Goal: Find specific page/section

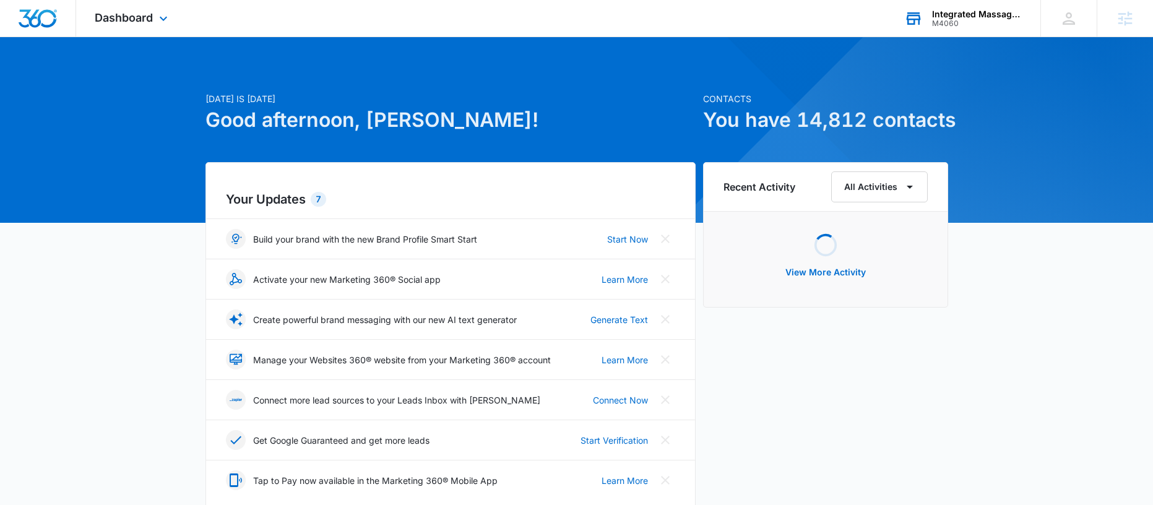
click at [931, 4] on div "Integrated Massage Therapy College M4060 Your Accounts View All" at bounding box center [963, 18] width 155 height 37
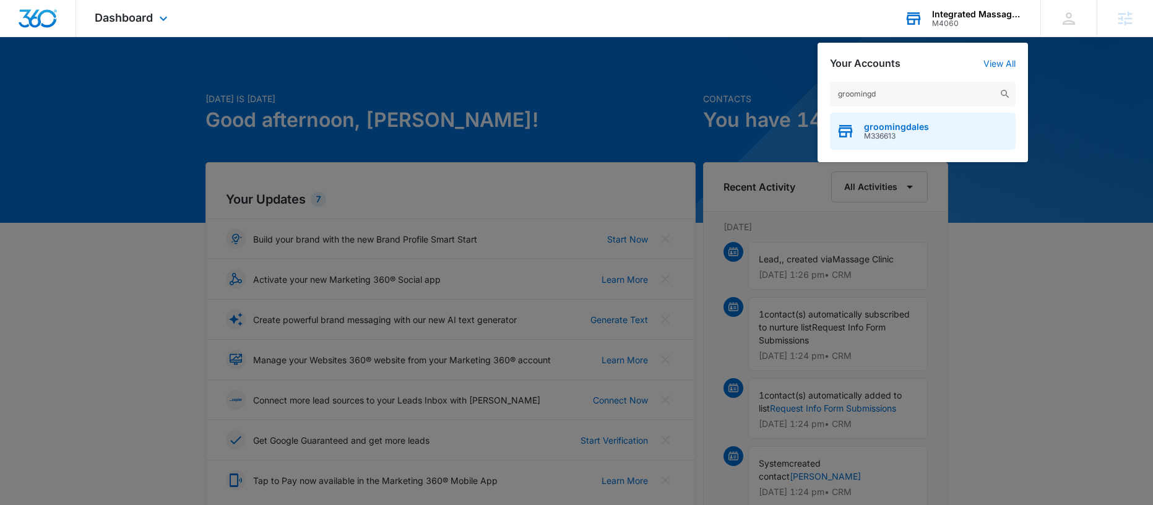
type input "groomingd"
click at [914, 127] on span "groomingdales" at bounding box center [896, 127] width 65 height 10
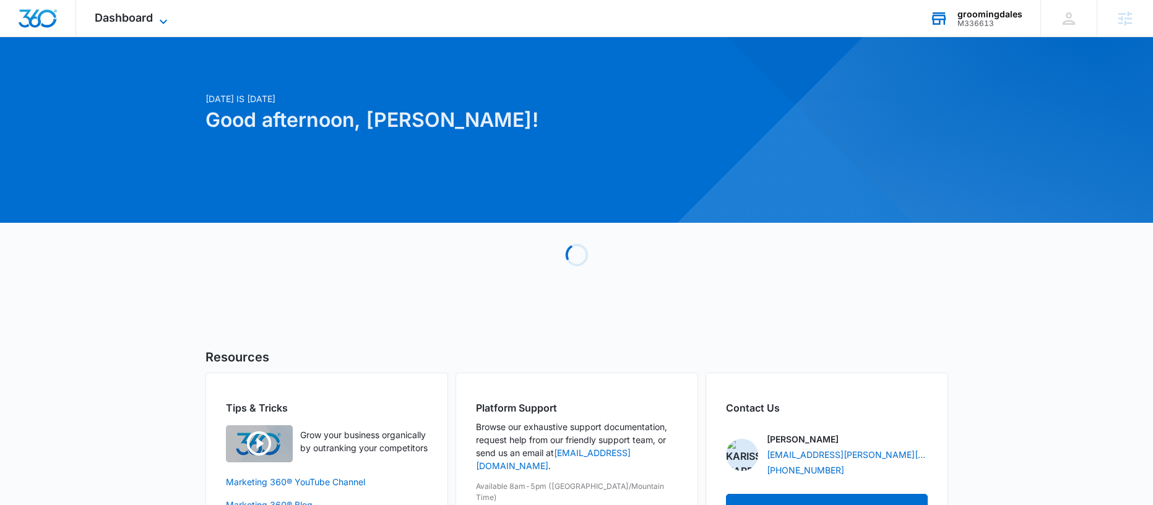
click at [168, 14] on icon at bounding box center [163, 21] width 15 height 15
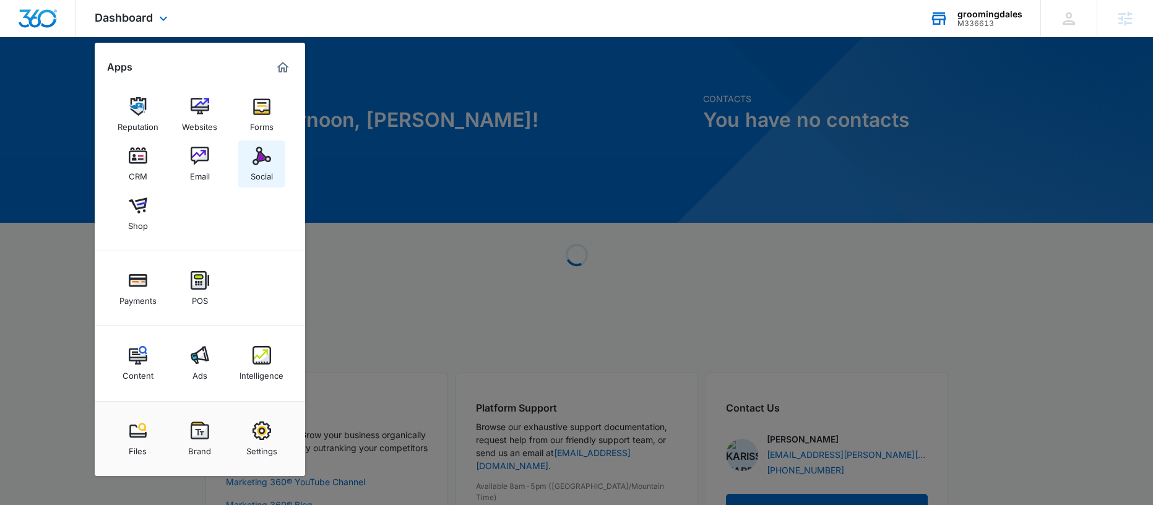
click at [253, 157] on img at bounding box center [262, 156] width 19 height 19
